Goal: Task Accomplishment & Management: Manage account settings

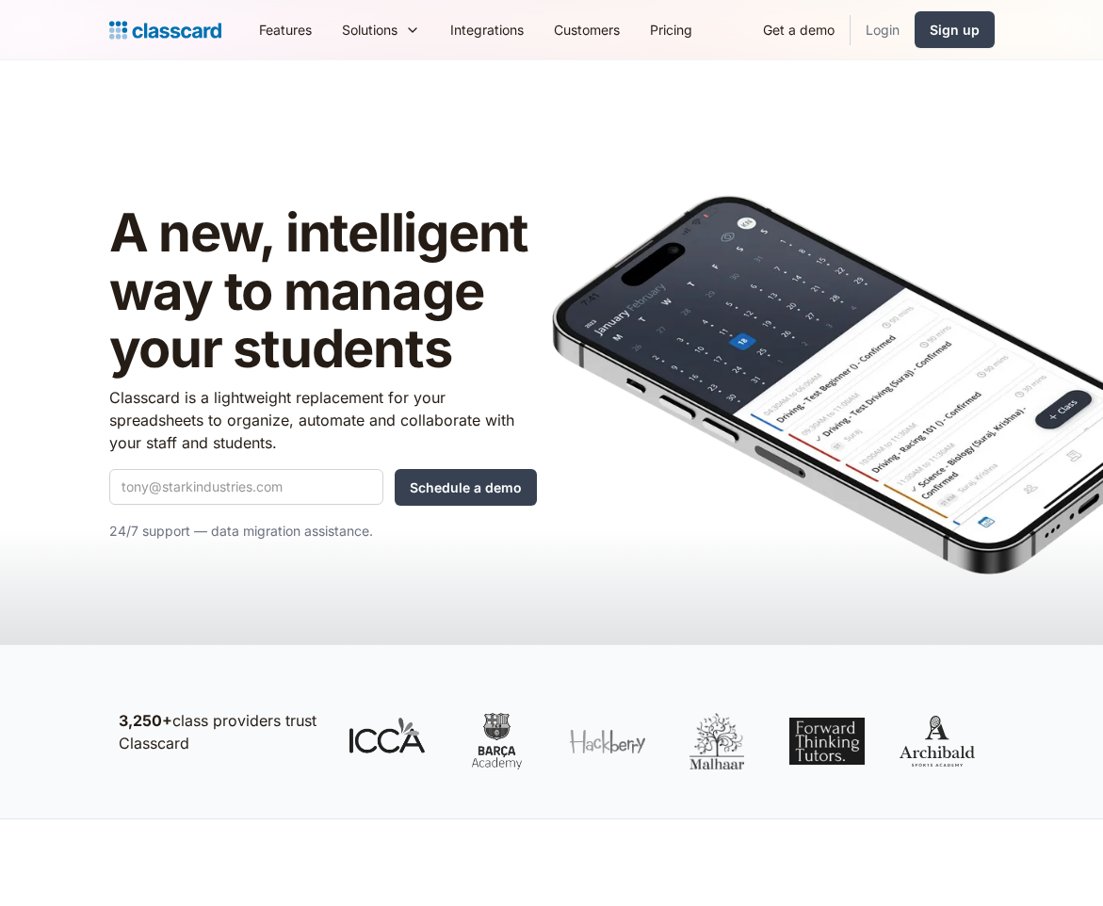
click at [887, 32] on link "Login" at bounding box center [883, 29] width 64 height 42
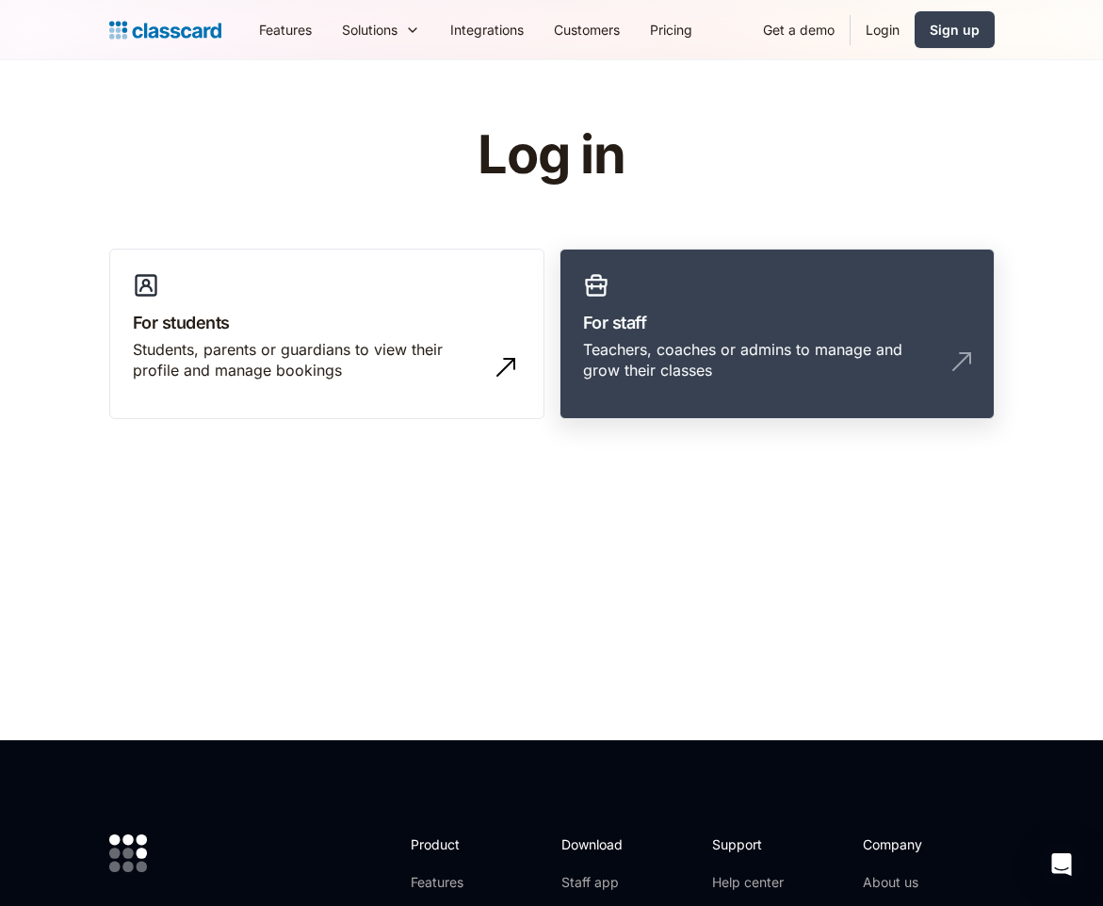
click at [652, 358] on div "Teachers, coaches or admins to manage and grow their classes" at bounding box center [758, 360] width 351 height 42
